Goal: Task Accomplishment & Management: Complete application form

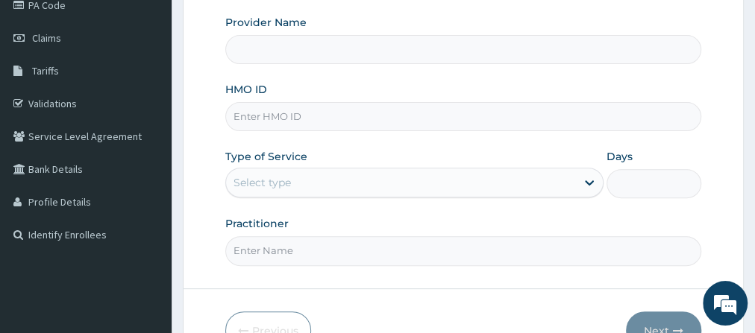
click at [302, 119] on input "HMO ID" at bounding box center [463, 116] width 476 height 29
type input "WAK/10089/A"
click at [383, 196] on div "Provider Name HMO ID WAK/10089/A Type of Service Select type Days Practitioner" at bounding box center [463, 140] width 476 height 251
click at [271, 249] on input "Practitioner" at bounding box center [463, 250] width 476 height 29
type input "Gofitness centre"
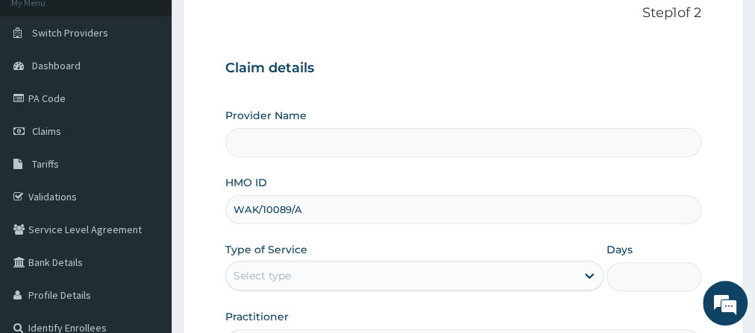
scroll to position [98, 0]
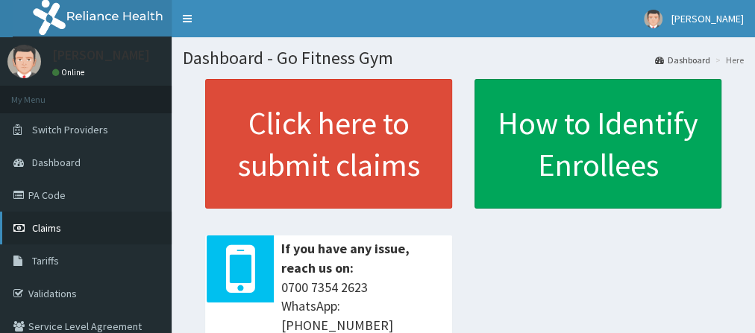
click at [79, 230] on link "Claims" at bounding box center [86, 228] width 172 height 33
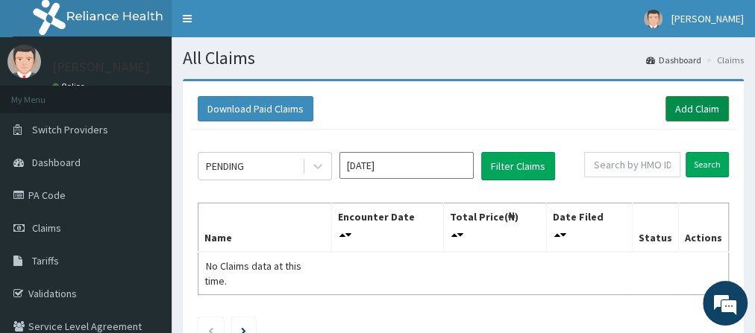
click at [698, 113] on link "Add Claim" at bounding box center [696, 108] width 63 height 25
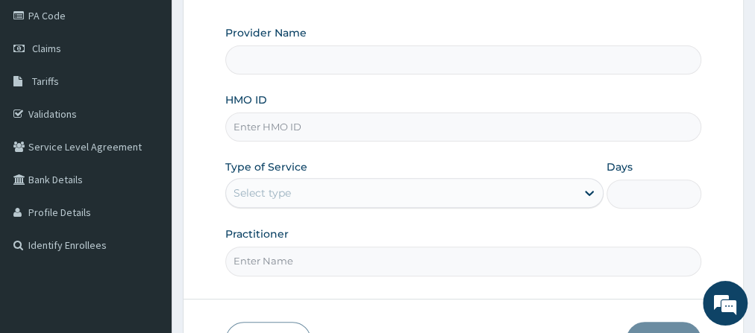
scroll to position [215, 0]
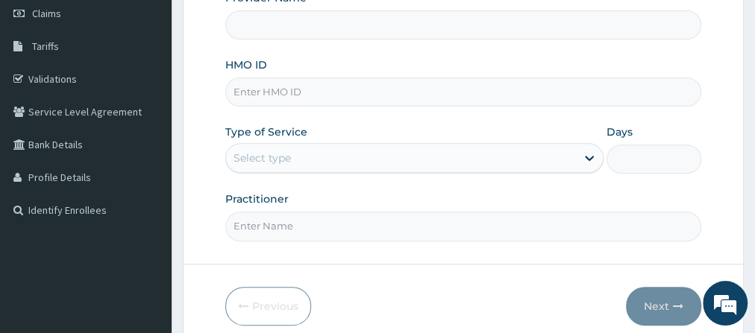
type input "Go Fitness Gym"
type input "1"
click at [278, 90] on input "HMO ID" at bounding box center [463, 92] width 476 height 29
type input "WAK/10089/A"
click at [305, 224] on input "Practitioner" at bounding box center [463, 226] width 476 height 29
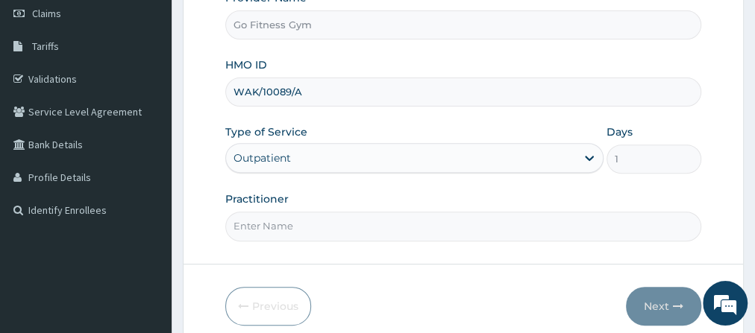
scroll to position [0, 0]
type input "Gofitness centre"
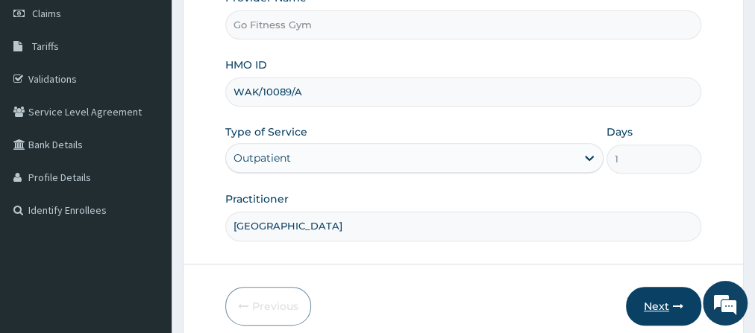
click at [664, 312] on button "Next" at bounding box center [663, 306] width 75 height 39
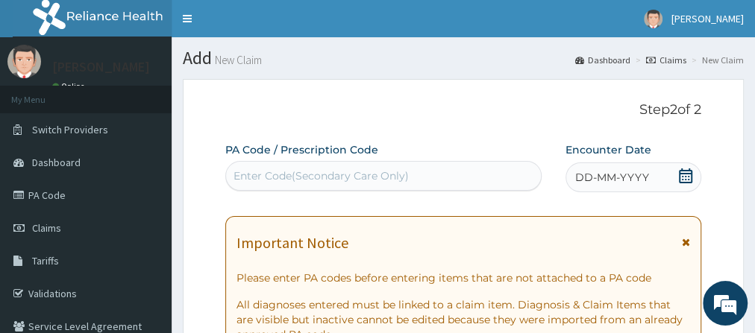
click at [353, 160] on div "PA Code / Prescription Code Enter Code(Secondary Care Only)" at bounding box center [383, 166] width 316 height 48
click at [318, 178] on div "Enter Code(Secondary Care Only)" at bounding box center [320, 176] width 175 height 15
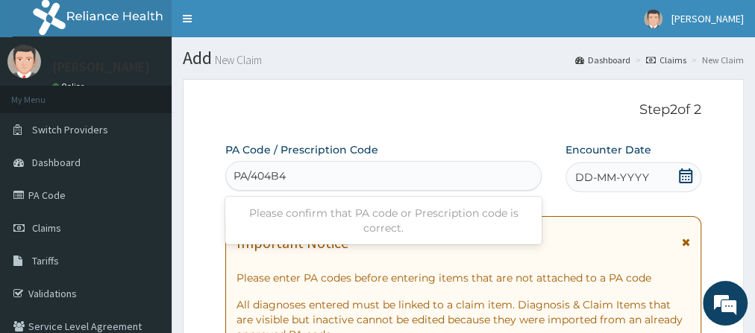
type input "PA/404B4E"
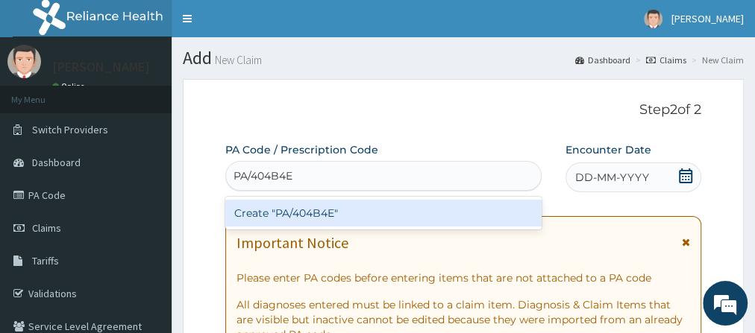
click at [323, 212] on div "Create "PA/404B4E"" at bounding box center [383, 213] width 316 height 27
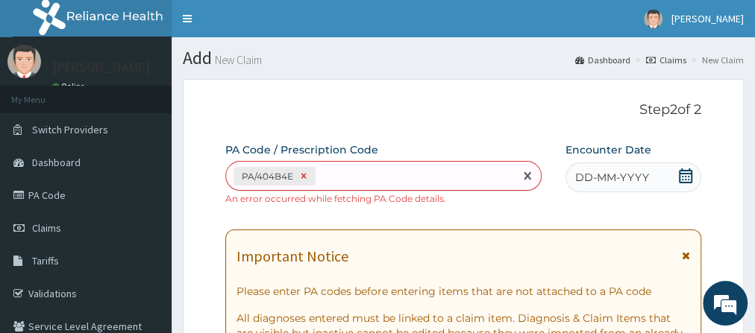
click at [306, 173] on icon at bounding box center [303, 176] width 10 height 10
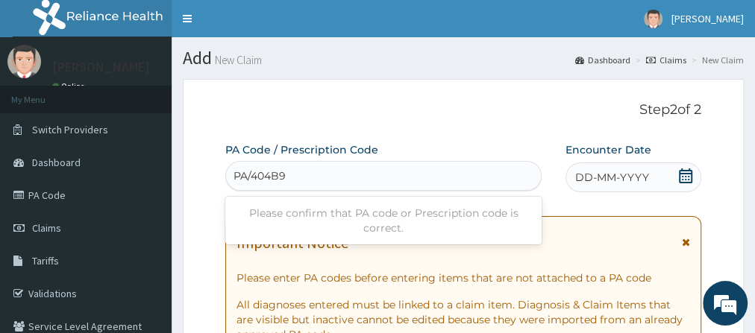
type input "PA/404B9E"
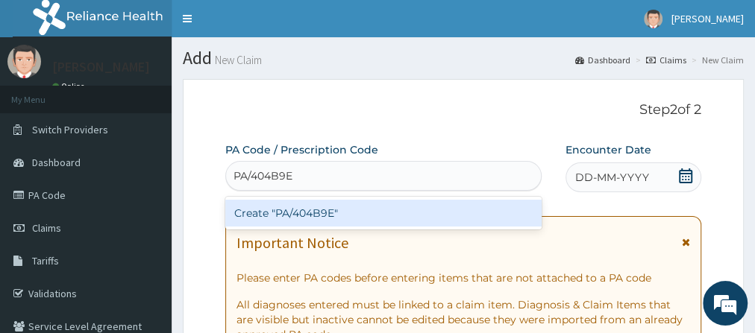
click at [318, 210] on div "Create "PA/404B9E"" at bounding box center [383, 213] width 316 height 27
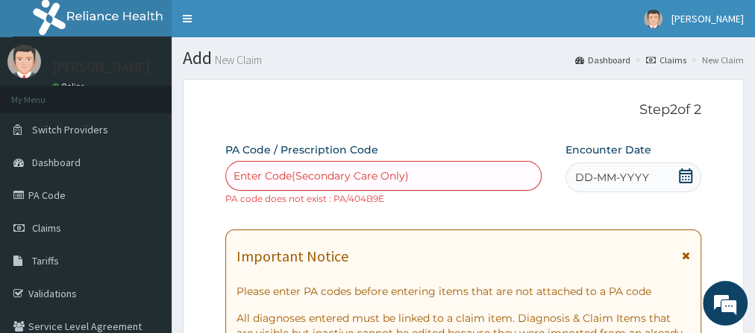
click at [307, 174] on div "Enter Code(Secondary Care Only)" at bounding box center [320, 176] width 175 height 15
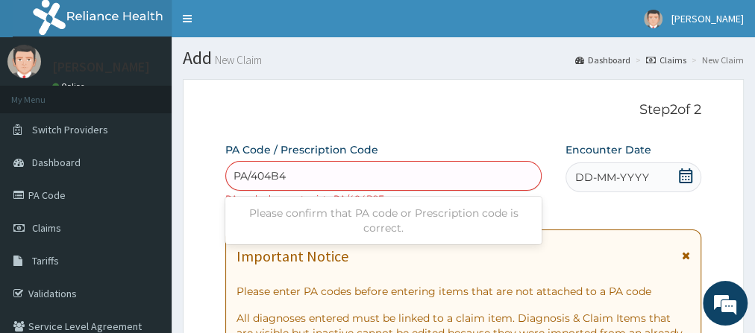
type input "PA/404B4E"
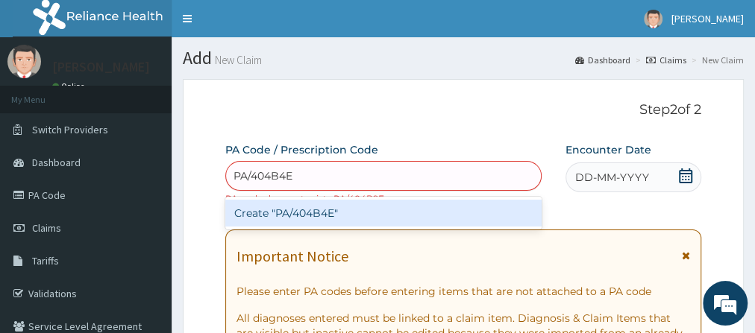
click at [464, 212] on div "Create "PA/404B4E"" at bounding box center [383, 213] width 316 height 27
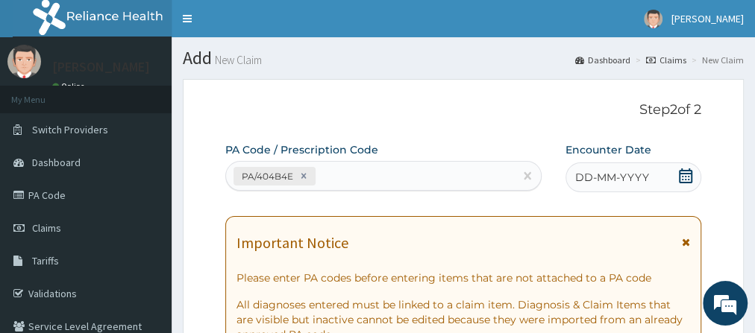
click at [686, 177] on icon at bounding box center [685, 176] width 15 height 15
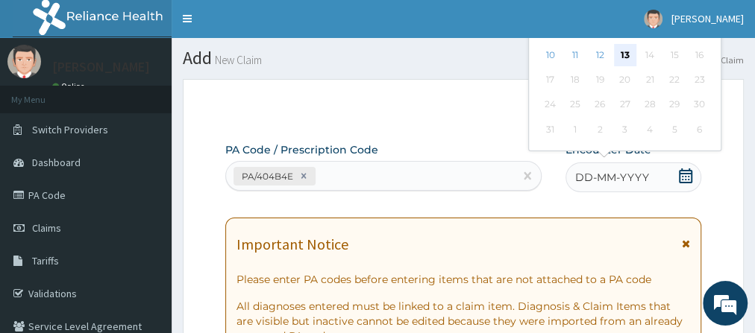
click at [621, 49] on div "13" at bounding box center [625, 55] width 22 height 22
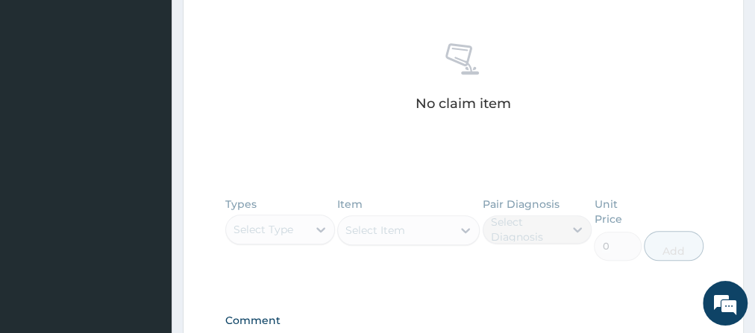
scroll to position [764, 0]
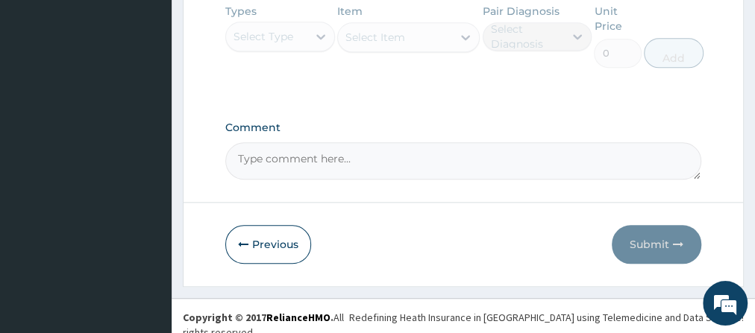
click at [277, 31] on div "Types Select Type Item Select Item Pair Diagnosis Select Diagnosis Unit Price 0…" at bounding box center [463, 46] width 476 height 101
click at [320, 37] on div "Types Select Type Item Select Item Pair Diagnosis Select Diagnosis Unit Price 0…" at bounding box center [463, 46] width 476 height 101
click at [300, 48] on div "Types Select Type Item Select Item Pair Diagnosis Select Diagnosis Unit Price 0…" at bounding box center [463, 46] width 476 height 101
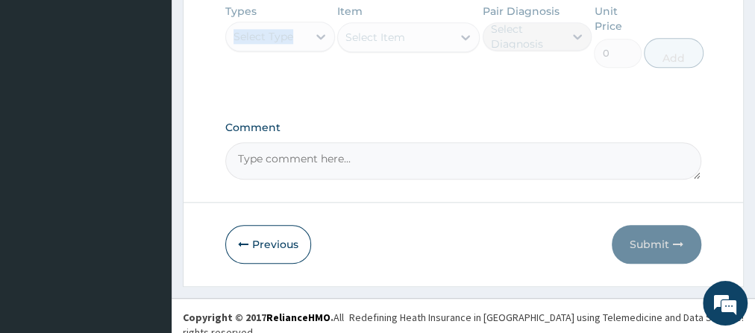
click at [300, 48] on div "Types Select Type Item Select Item Pair Diagnosis Select Diagnosis Unit Price 0…" at bounding box center [463, 46] width 476 height 101
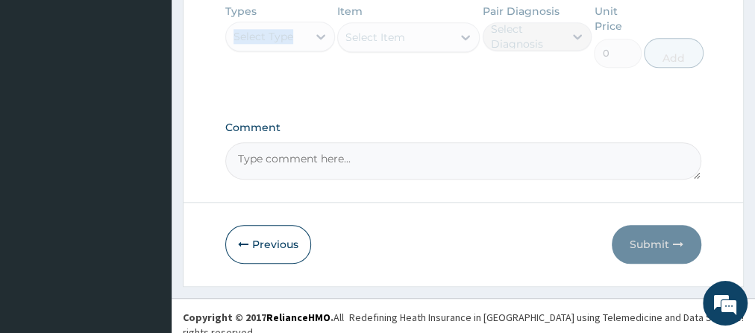
click at [300, 48] on div "Types Select Type Item Select Item Pair Diagnosis Select Diagnosis Unit Price 0…" at bounding box center [463, 46] width 476 height 101
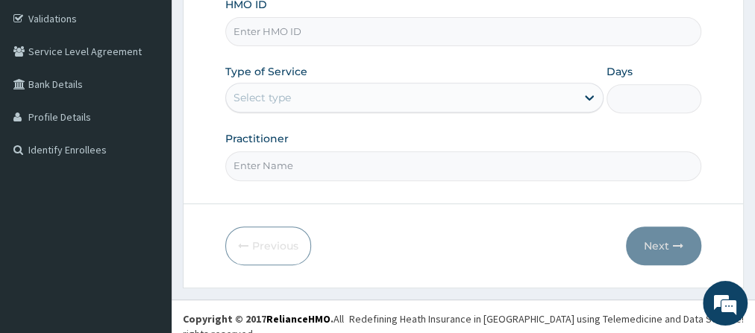
click at [267, 19] on input "HMO ID" at bounding box center [463, 31] width 476 height 29
type input "Go Fitness Gym"
type input "1"
type input "WAK/10089/A"
click at [324, 174] on input "Practitioner" at bounding box center [463, 165] width 476 height 29
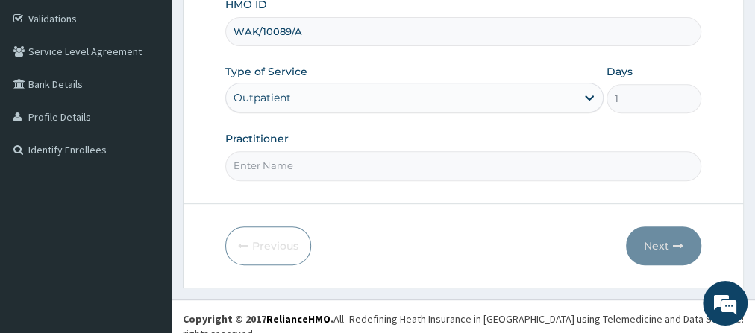
type input "Gofitness centre"
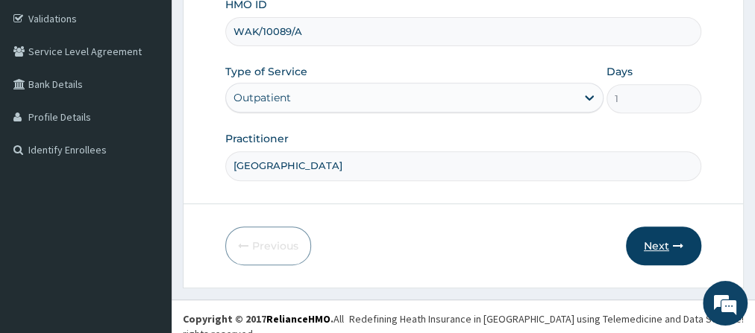
click at [661, 245] on button "Next" at bounding box center [663, 246] width 75 height 39
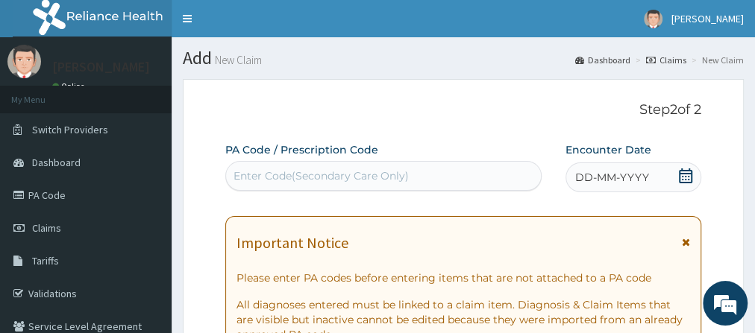
click at [284, 174] on div "Enter Code(Secondary Care Only)" at bounding box center [320, 176] width 175 height 15
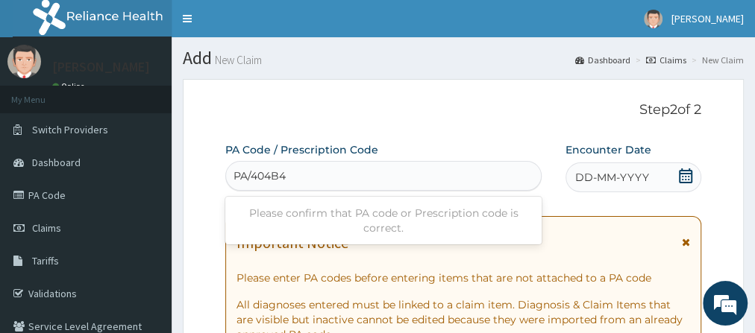
type input "PA/404B4E"
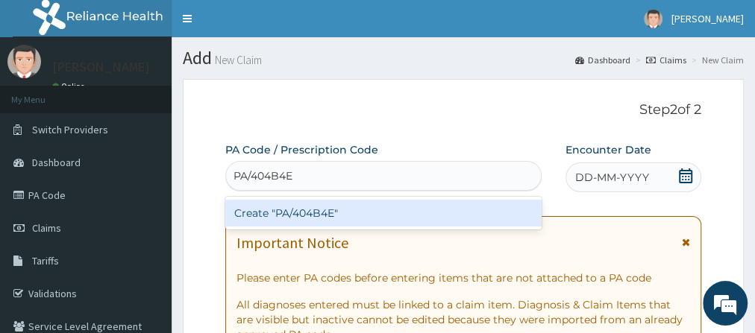
click at [316, 210] on div "Create "PA/404B4E"" at bounding box center [383, 213] width 316 height 27
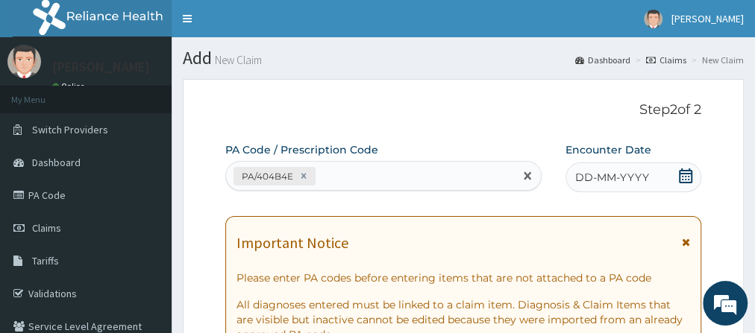
click at [687, 177] on icon at bounding box center [685, 176] width 15 height 15
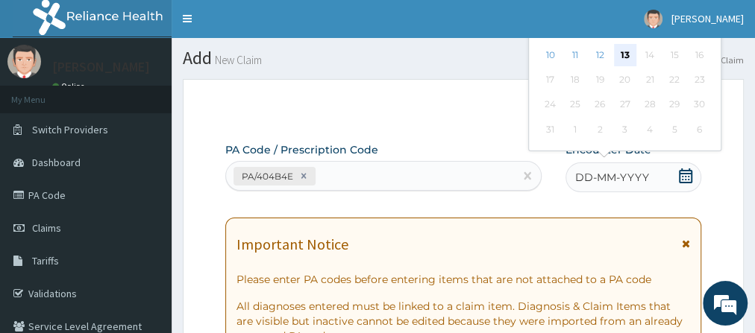
click at [629, 57] on div "13" at bounding box center [625, 55] width 22 height 22
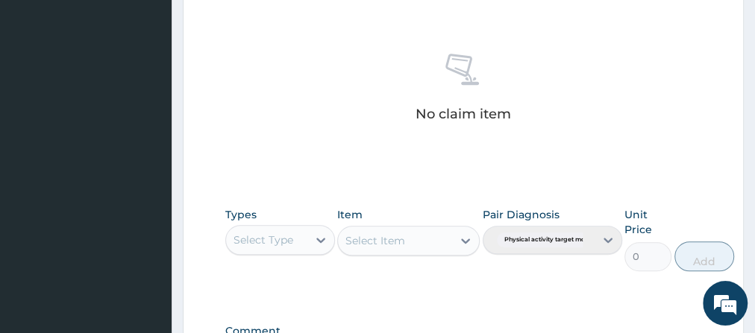
scroll to position [768, 0]
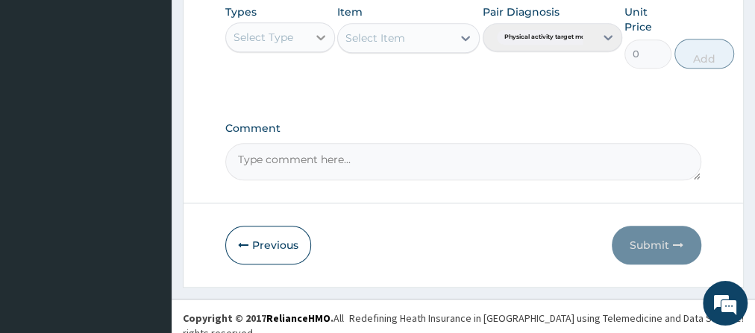
click at [312, 34] on div at bounding box center [320, 37] width 27 height 27
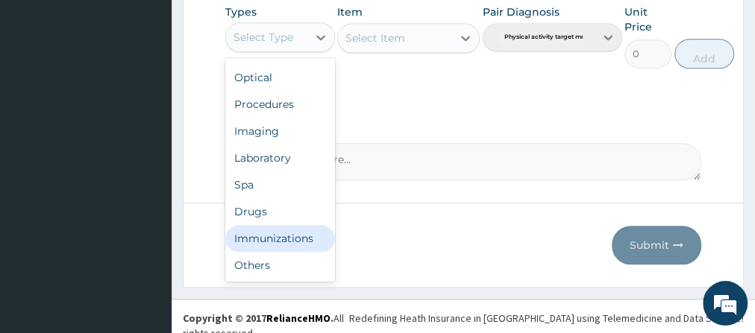
scroll to position [48, 0]
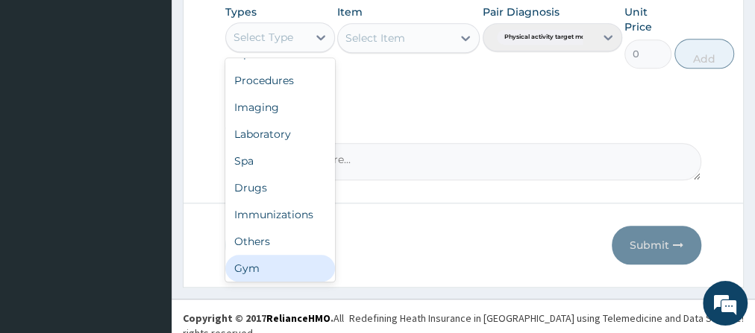
click at [280, 261] on div "Gym" at bounding box center [280, 268] width 110 height 27
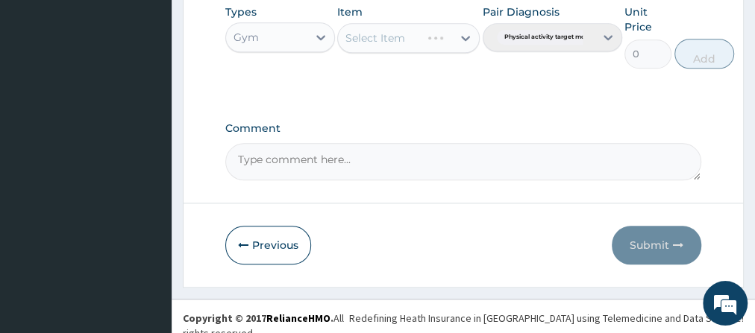
click at [413, 37] on div "Select Item" at bounding box center [408, 38] width 142 height 30
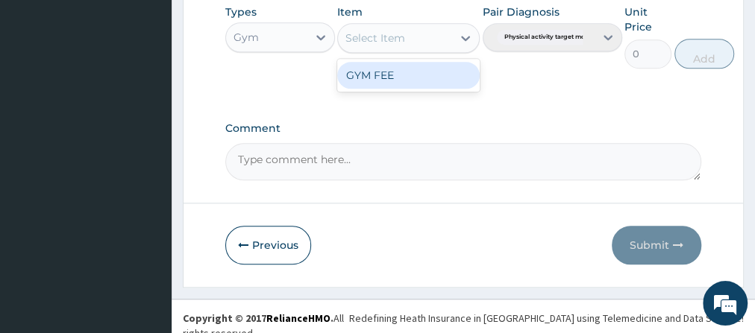
click at [446, 36] on div "Select Item" at bounding box center [395, 38] width 114 height 24
click at [430, 71] on div "GYM FEE" at bounding box center [408, 75] width 142 height 27
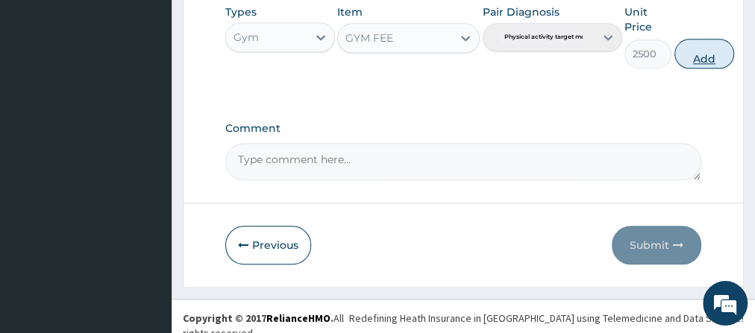
click at [698, 48] on button "Add" at bounding box center [704, 54] width 60 height 30
type input "0"
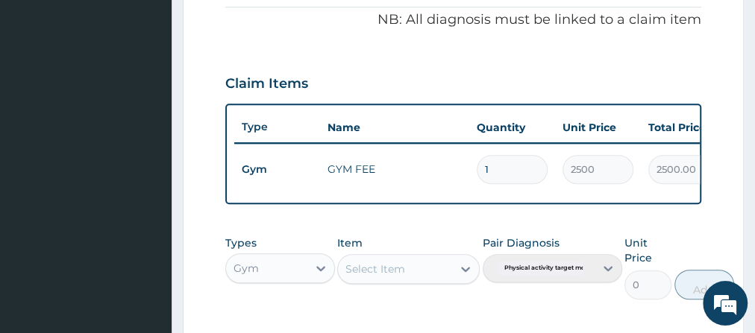
scroll to position [705, 0]
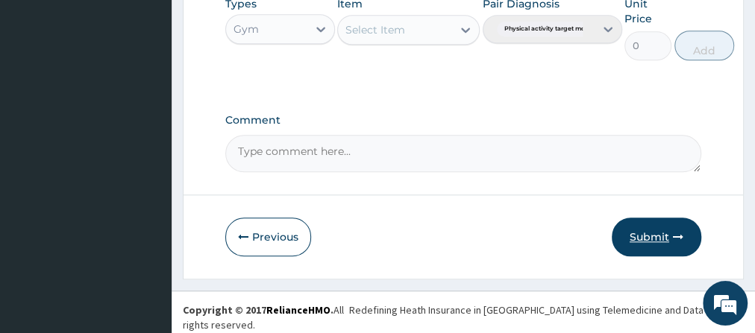
click at [664, 244] on button "Submit" at bounding box center [655, 237] width 89 height 39
